Goal: Task Accomplishment & Management: Use online tool/utility

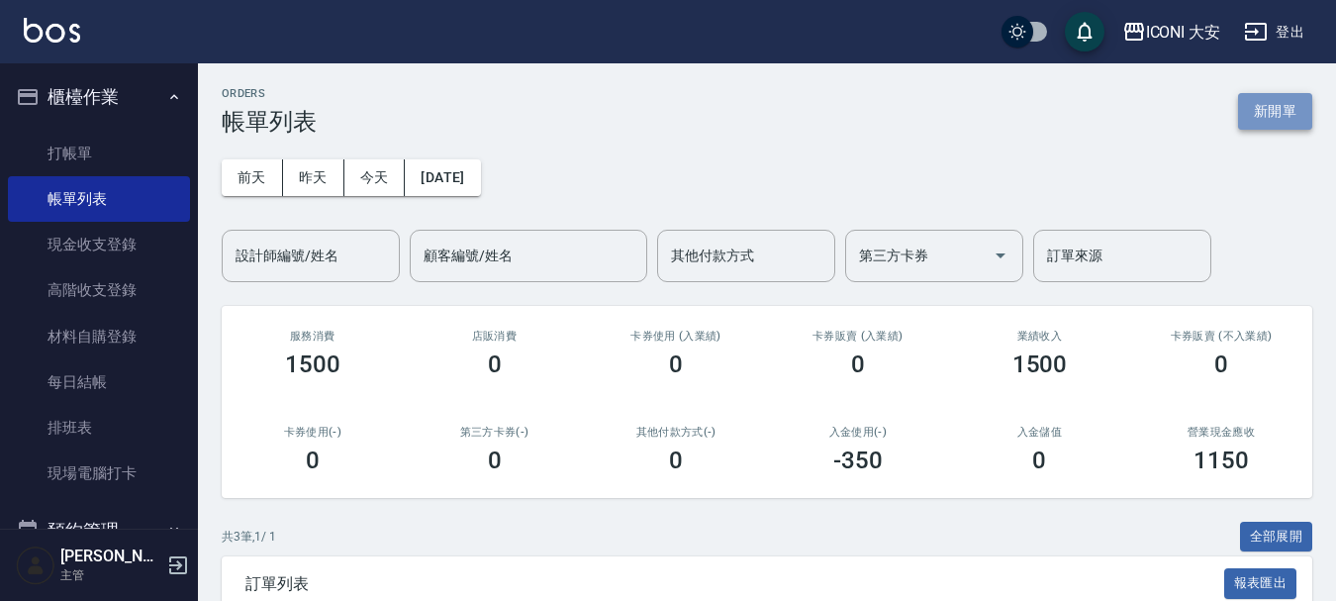
click at [1258, 109] on button "新開單" at bounding box center [1275, 111] width 74 height 37
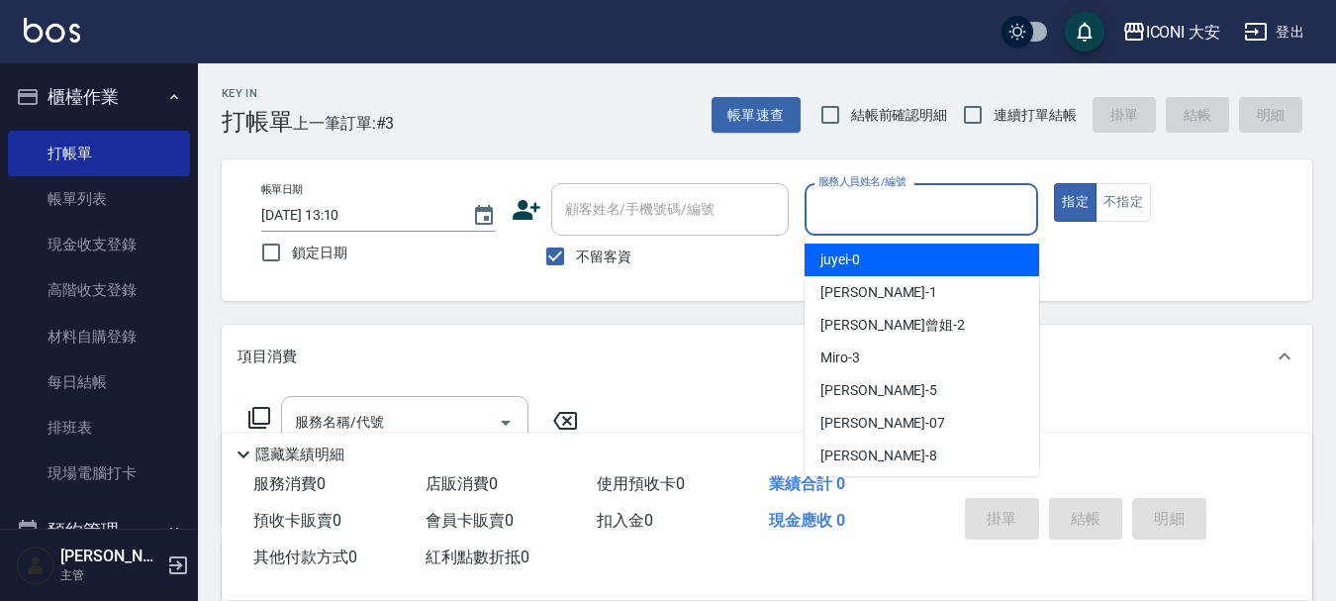
click at [945, 199] on input "服務人員姓名/編號" at bounding box center [922, 209] width 217 height 35
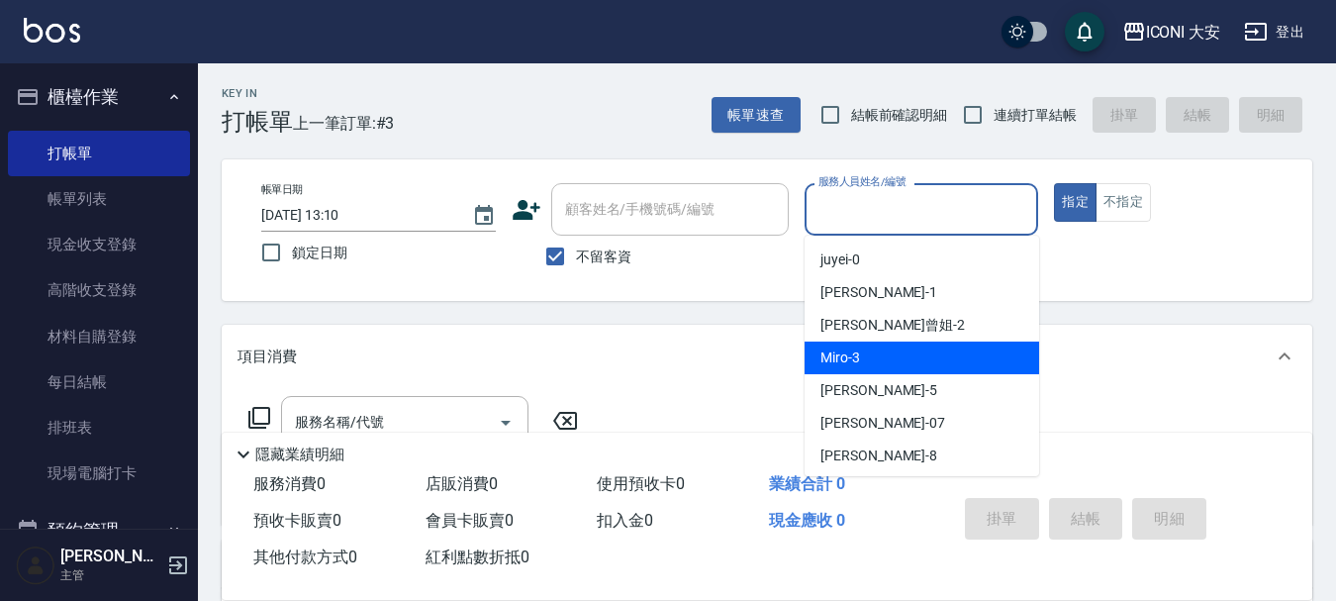
click at [944, 369] on div "Miro -3" at bounding box center [922, 357] width 235 height 33
type input "Miro-3"
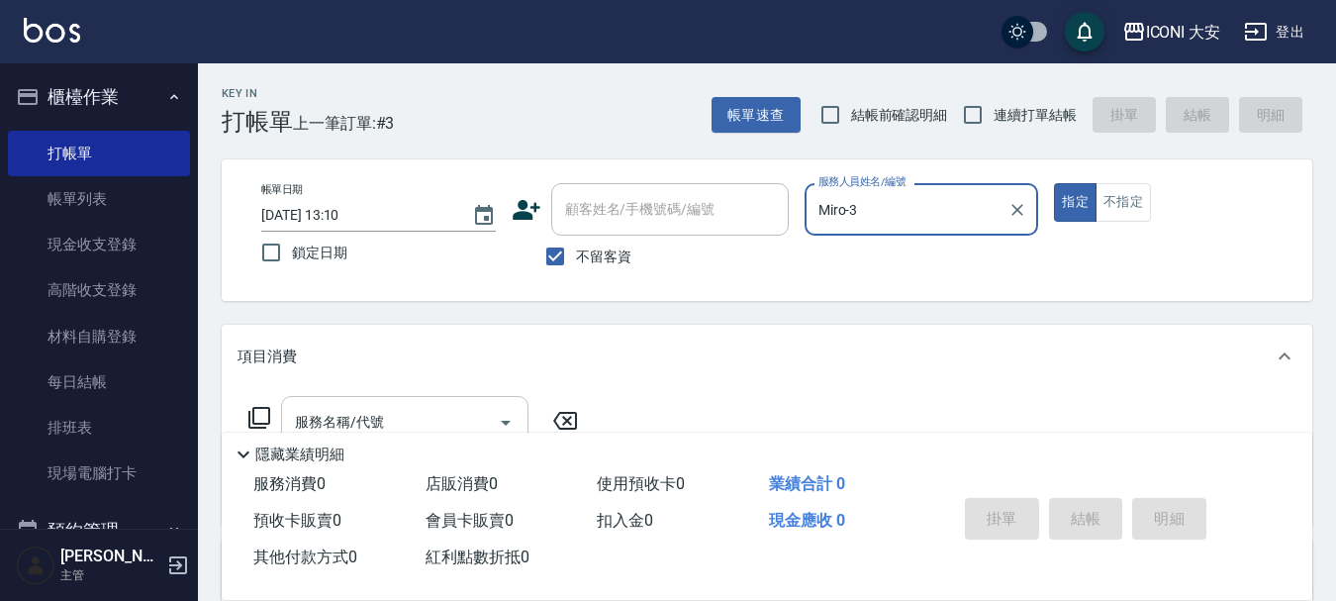
scroll to position [99, 0]
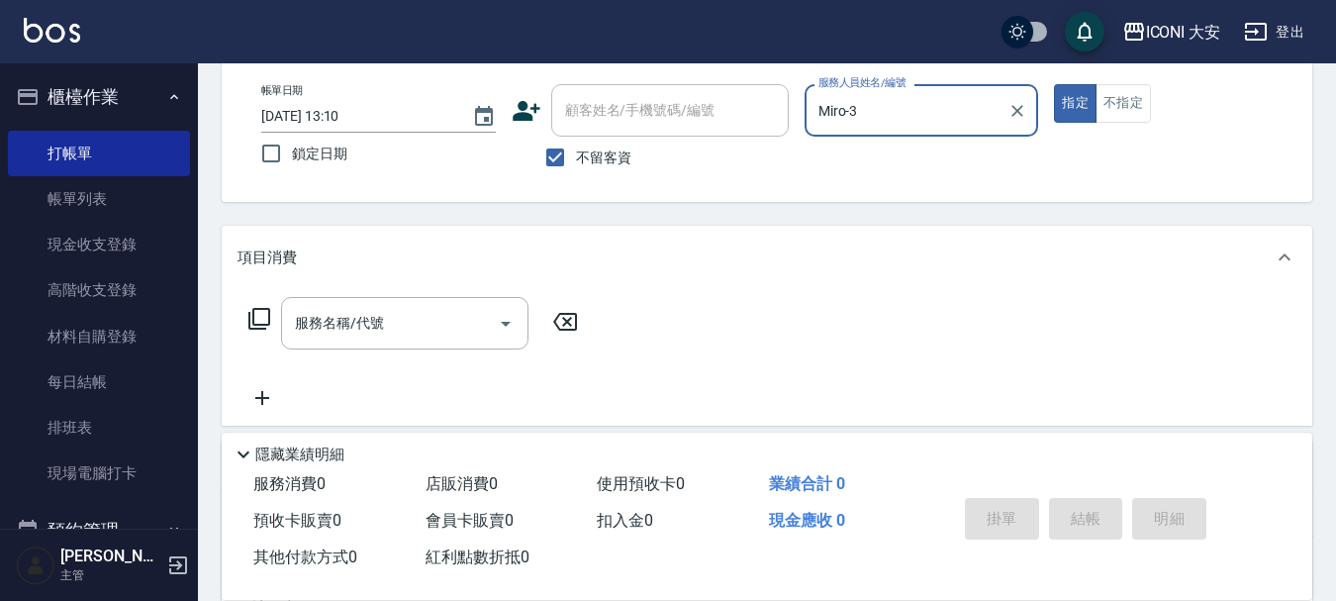
click at [248, 324] on icon at bounding box center [259, 319] width 22 height 22
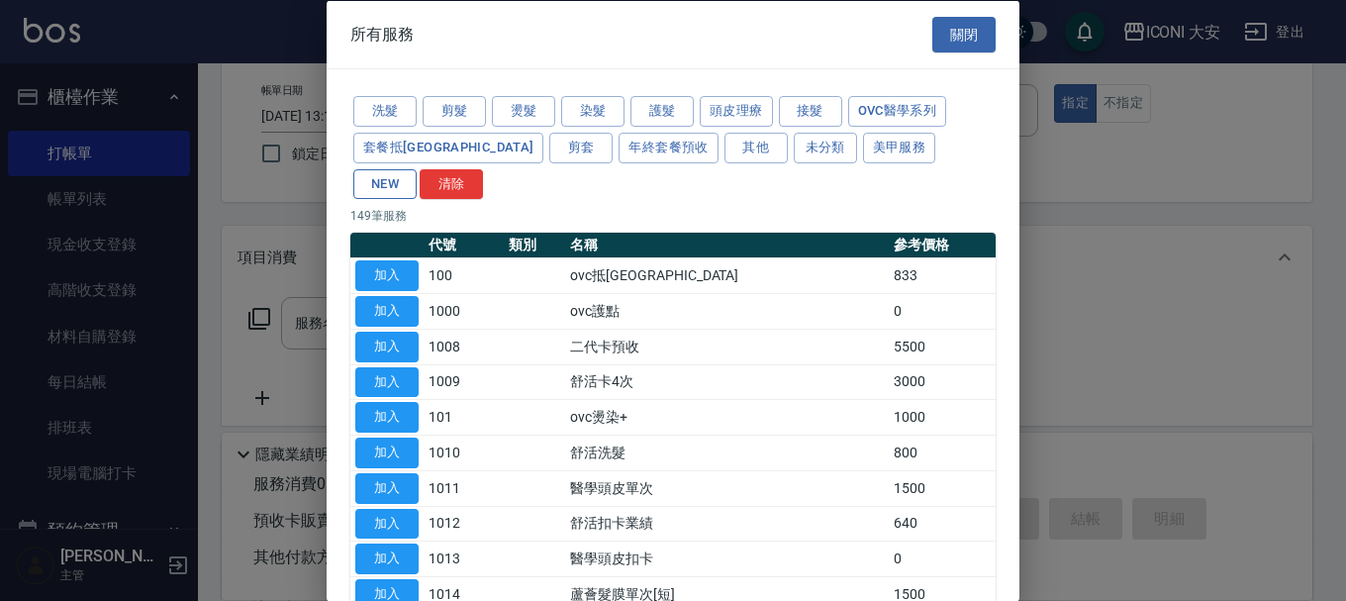
click at [417, 168] on button "NEW" at bounding box center [384, 183] width 63 height 31
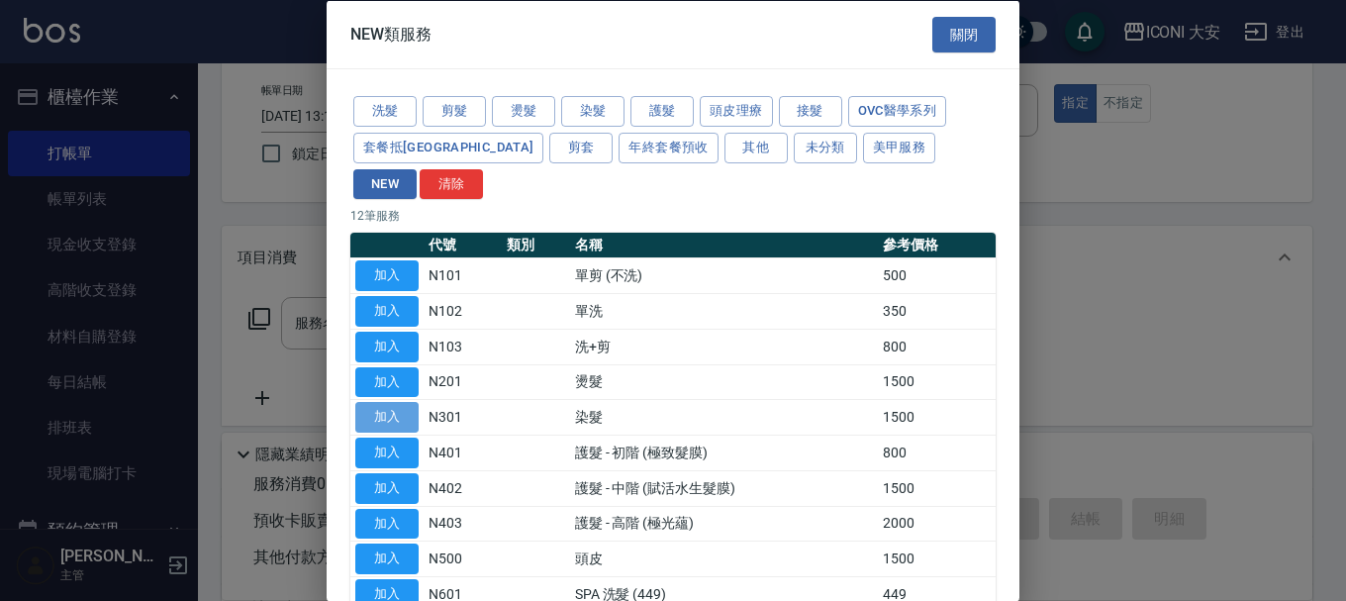
click at [379, 402] on button "加入" at bounding box center [386, 417] width 63 height 31
type input "染髮(N301)"
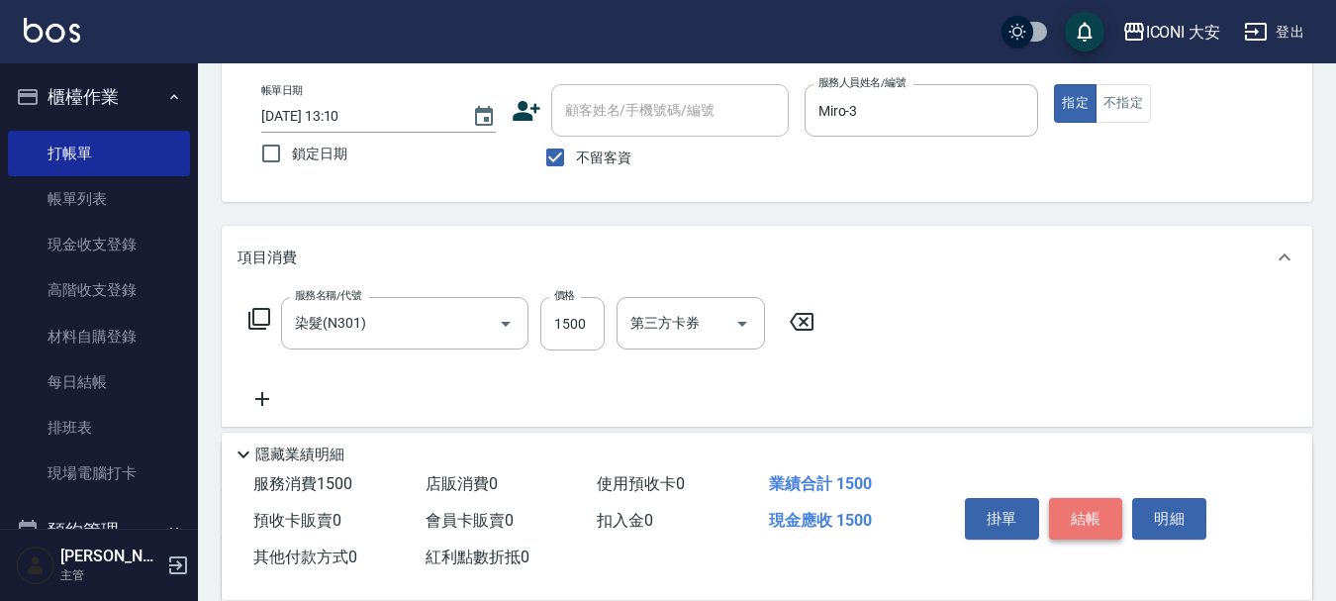
click at [1079, 498] on button "結帳" at bounding box center [1086, 519] width 74 height 42
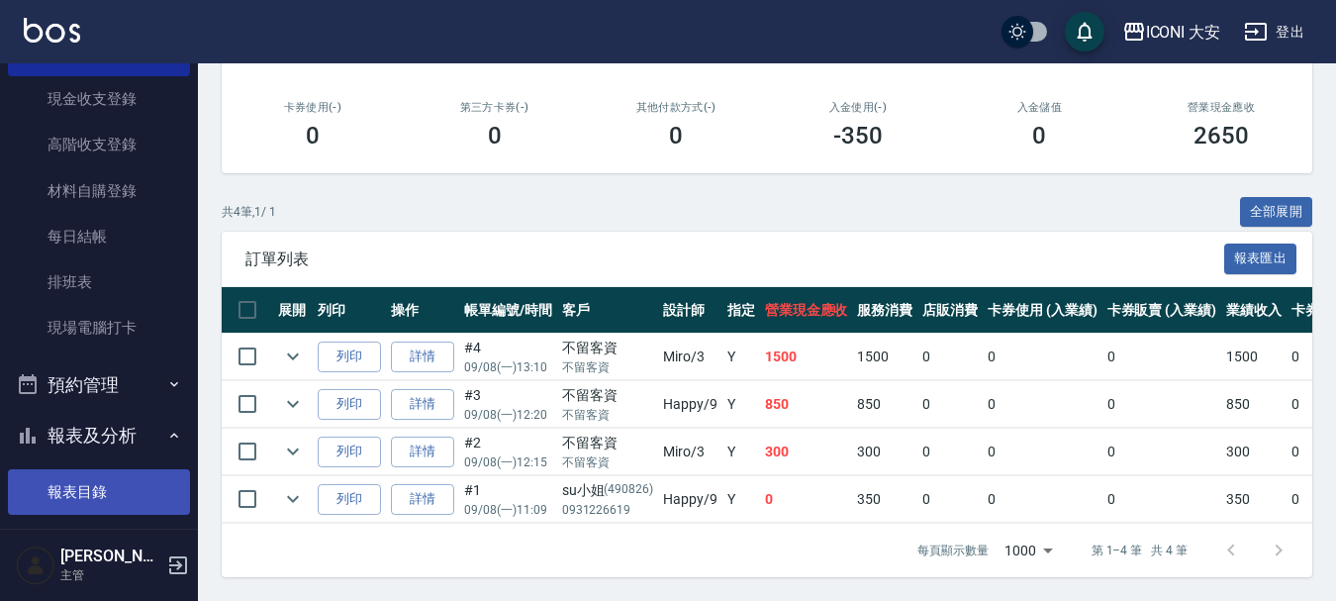
scroll to position [297, 0]
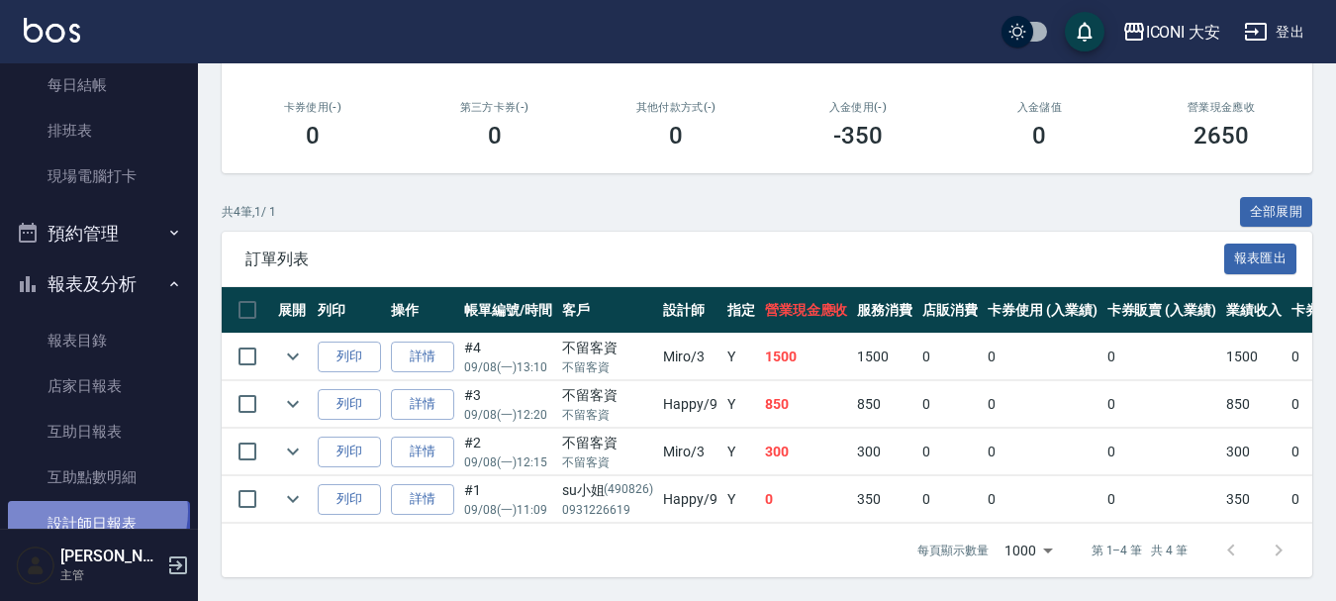
click at [90, 511] on link "設計師日報表" at bounding box center [99, 524] width 182 height 46
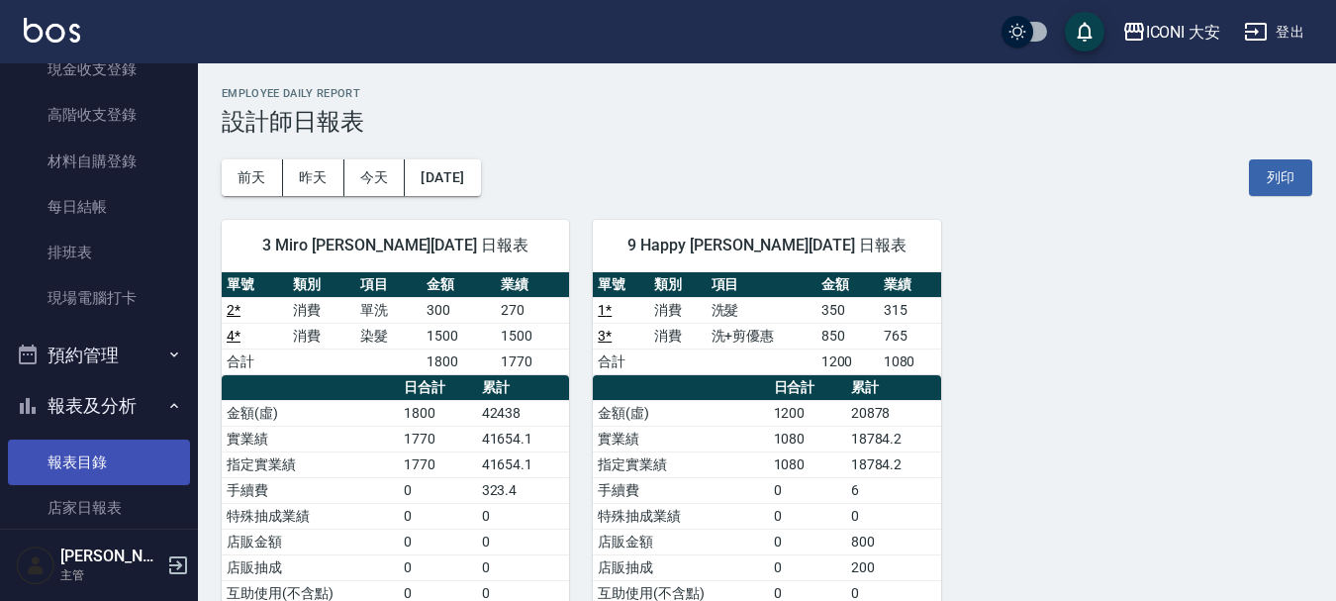
scroll to position [297, 0]
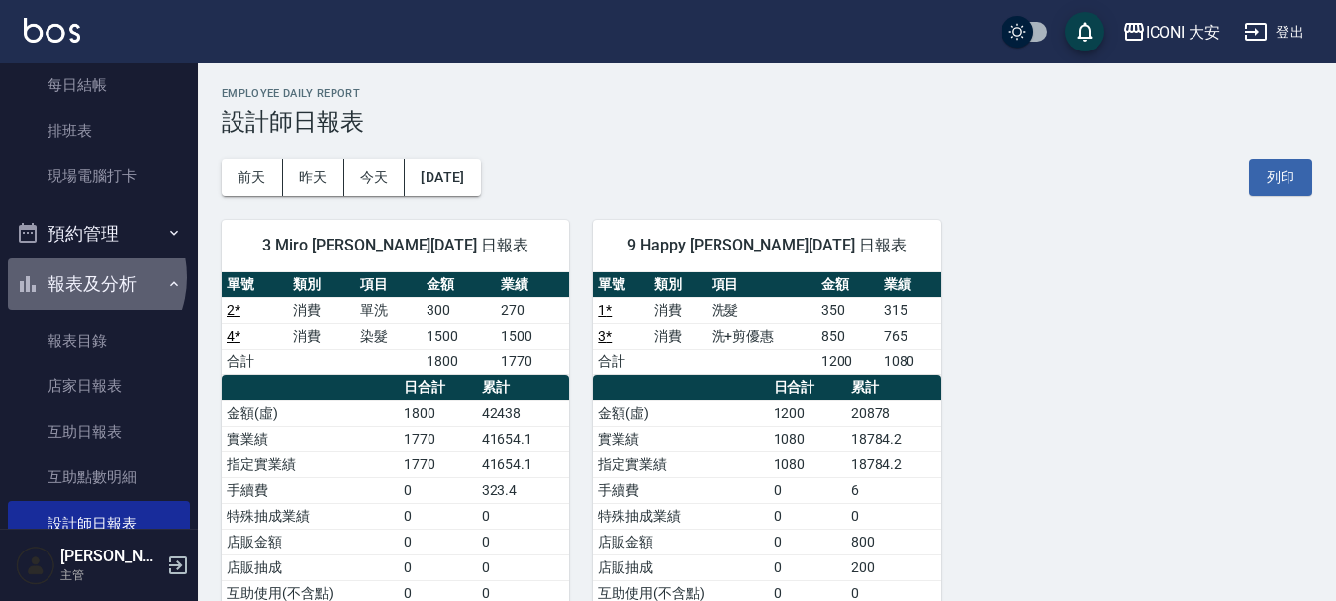
click at [80, 277] on button "報表及分析" at bounding box center [99, 283] width 182 height 51
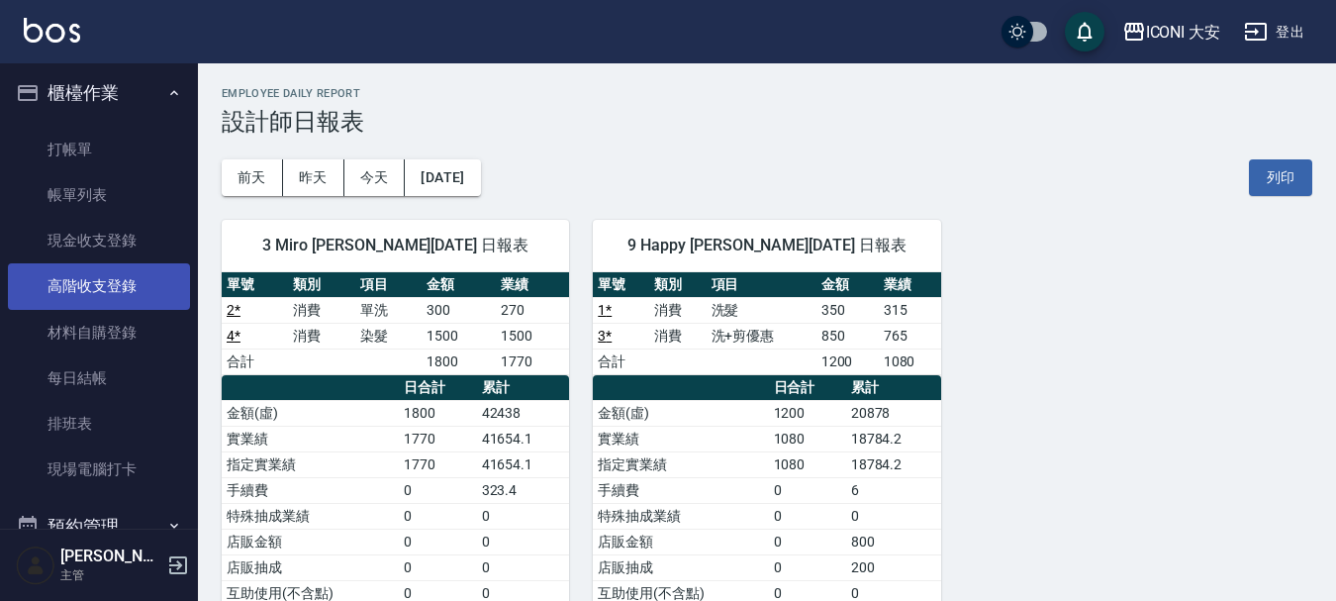
scroll to position [0, 0]
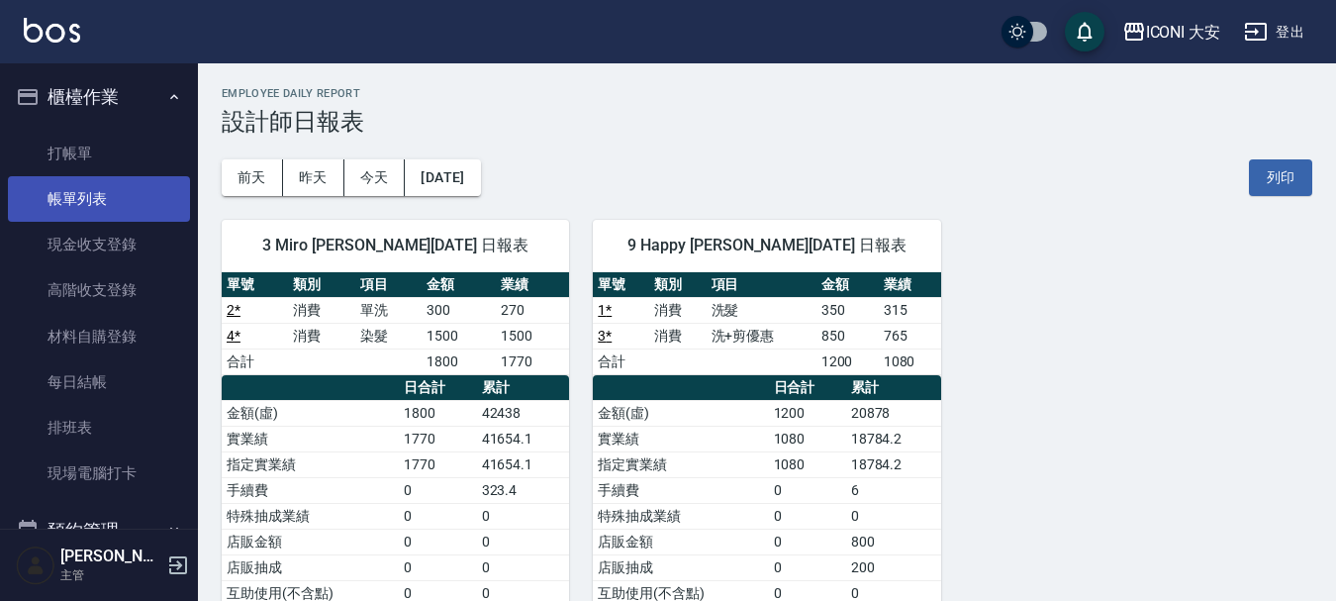
click at [104, 198] on link "帳單列表" at bounding box center [99, 199] width 182 height 46
